Goal: Check status: Check status

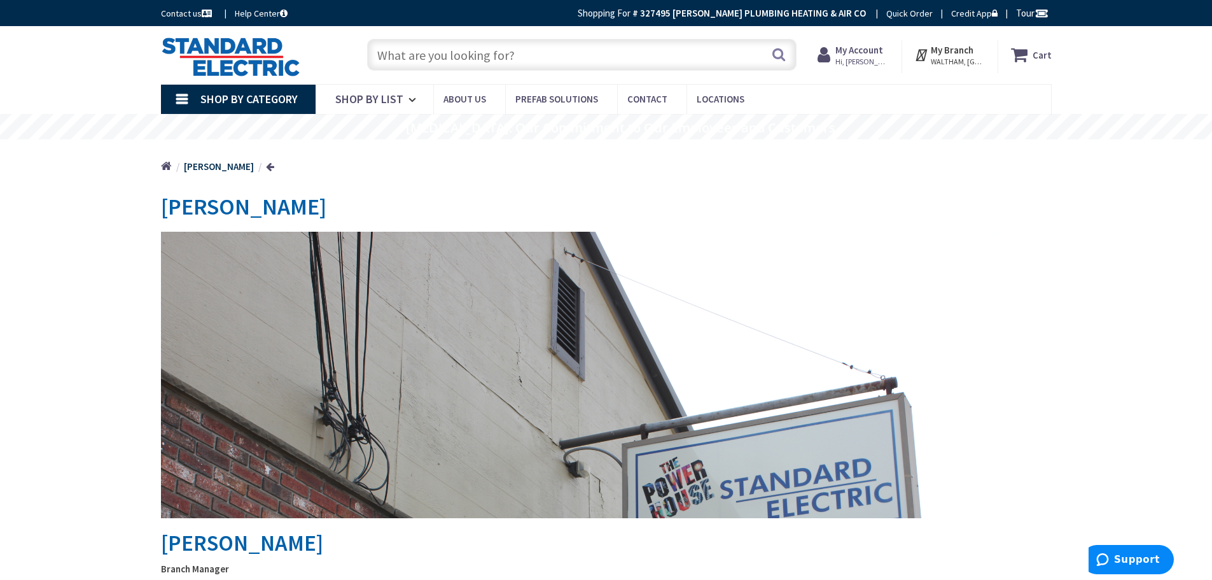
click at [871, 53] on strong "My Account" at bounding box center [859, 50] width 48 height 12
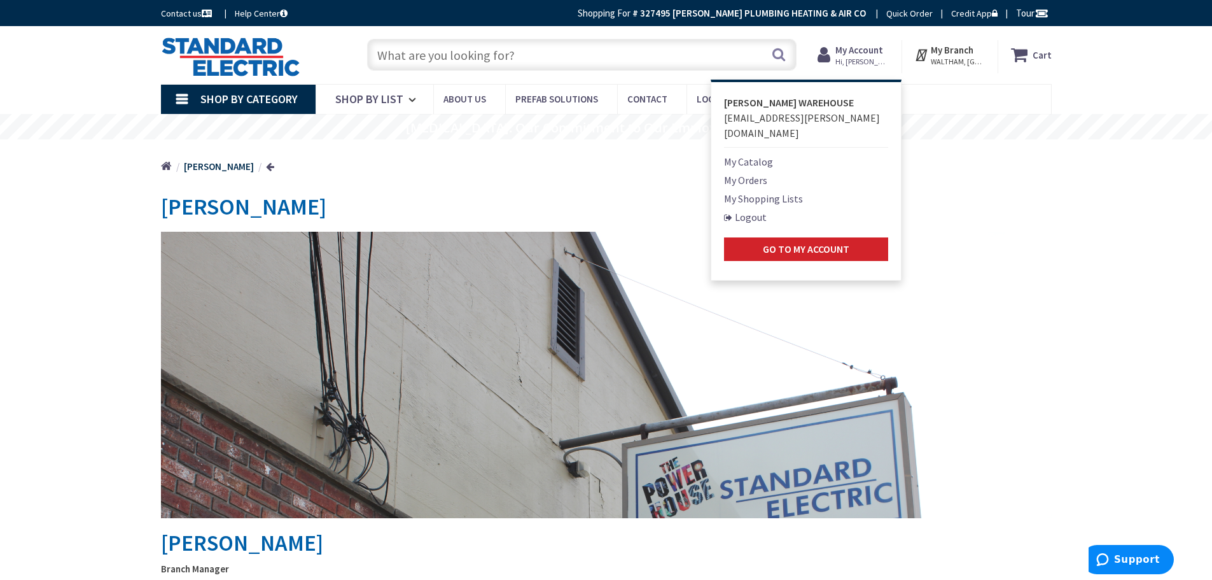
click at [767, 172] on link "My Orders" at bounding box center [745, 179] width 43 height 15
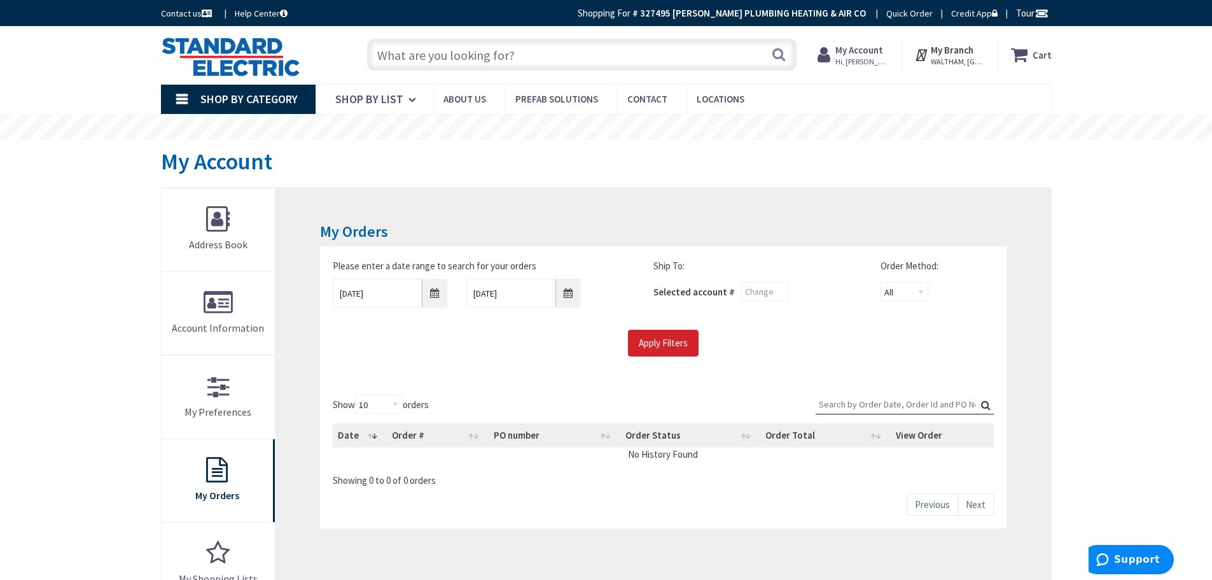
click at [944, 396] on input "Search:" at bounding box center [905, 404] width 178 height 19
paste input "3115432"
type input "3115432"
click at [645, 339] on input "Apply Filters" at bounding box center [663, 343] width 71 height 27
click at [999, 411] on div "Show 10 25 50 100 orders Search: Date Order # PO number Order Status Order Tota…" at bounding box center [663, 455] width 686 height 146
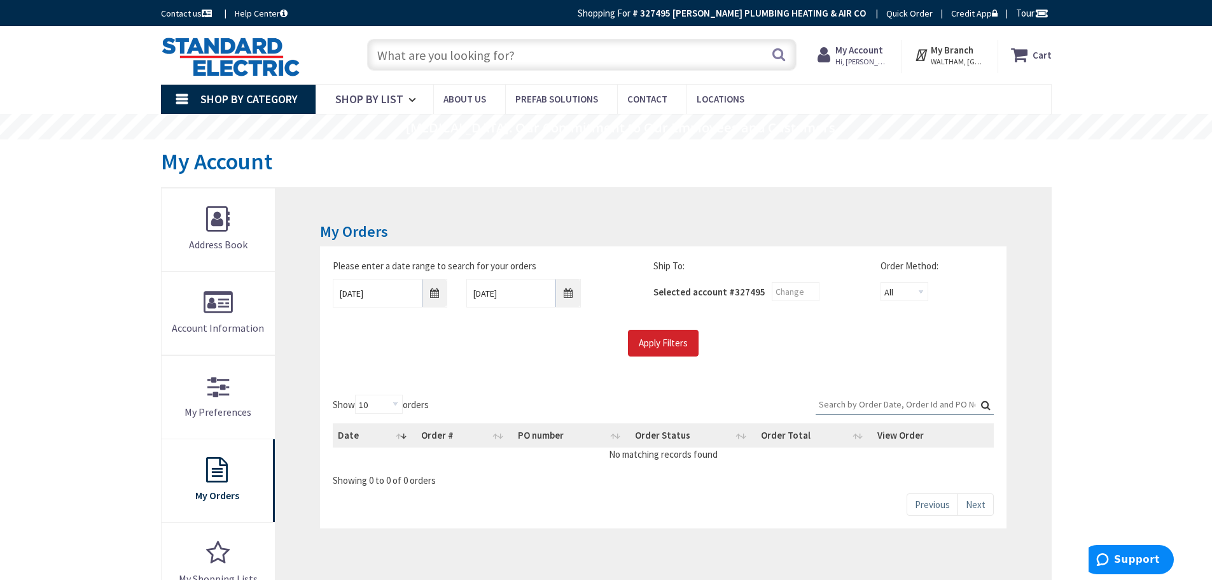
click at [953, 408] on input "Search:" at bounding box center [905, 404] width 178 height 19
paste input "3115432"
type input "3115432"
click at [675, 342] on input "Apply Filters" at bounding box center [663, 343] width 71 height 27
click at [646, 341] on input "Apply Filters" at bounding box center [663, 343] width 71 height 27
